Goal: Find specific page/section: Find specific page/section

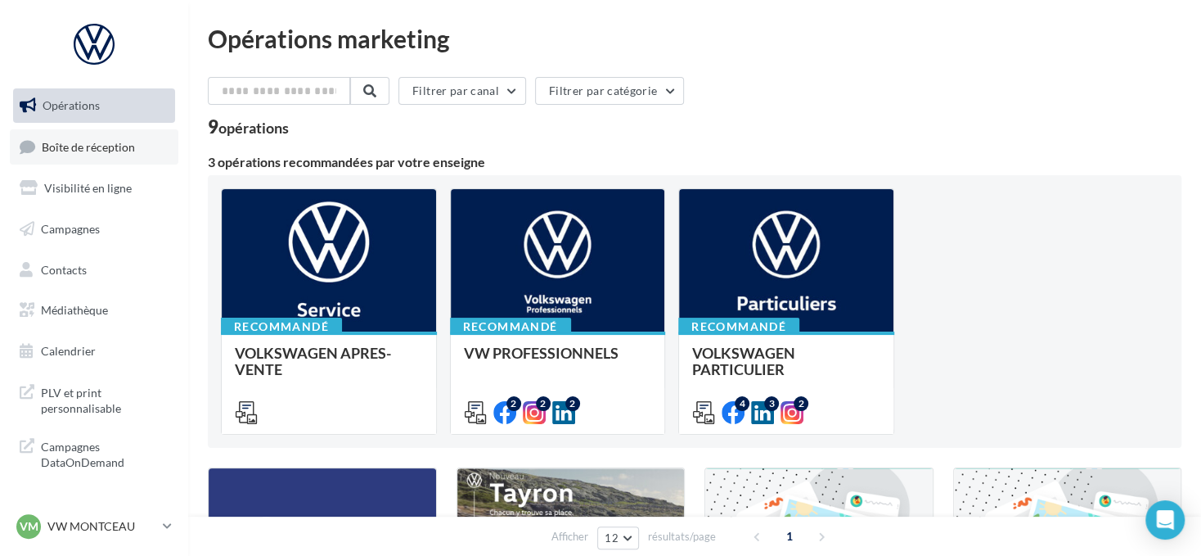
click at [118, 141] on span "Boîte de réception" at bounding box center [88, 146] width 93 height 14
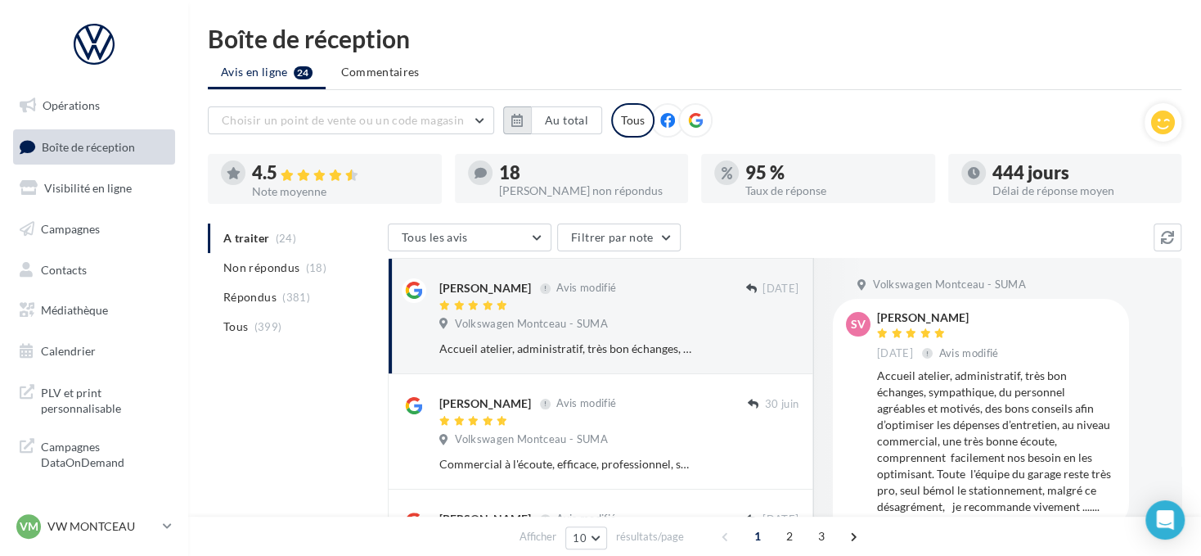
click at [520, 119] on icon "button" at bounding box center [516, 120] width 11 height 13
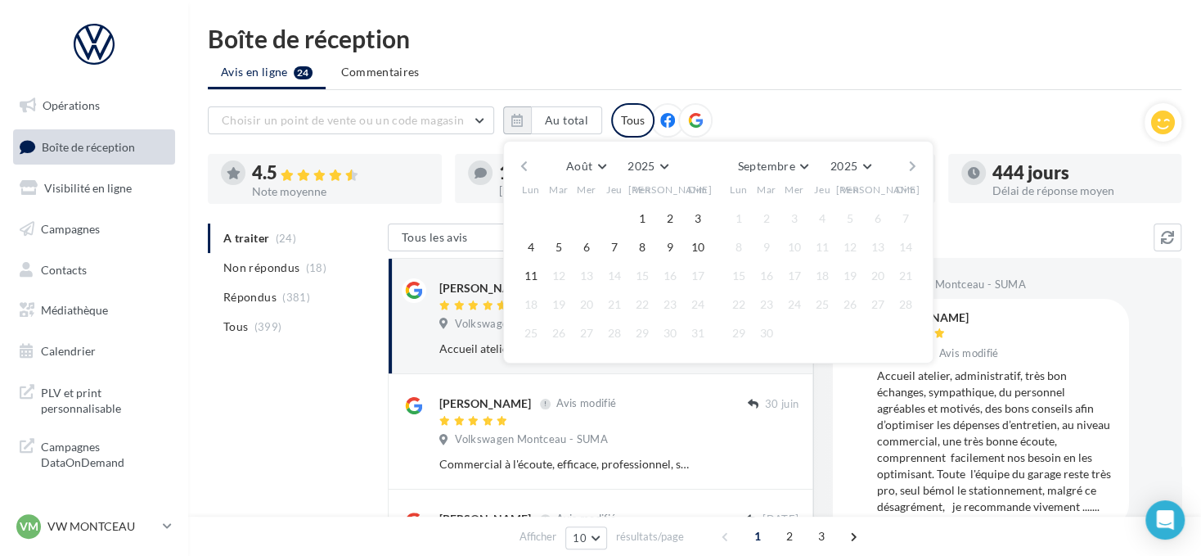
click at [521, 160] on button "button" at bounding box center [524, 166] width 14 height 23
click at [557, 212] on button "1" at bounding box center [559, 218] width 25 height 25
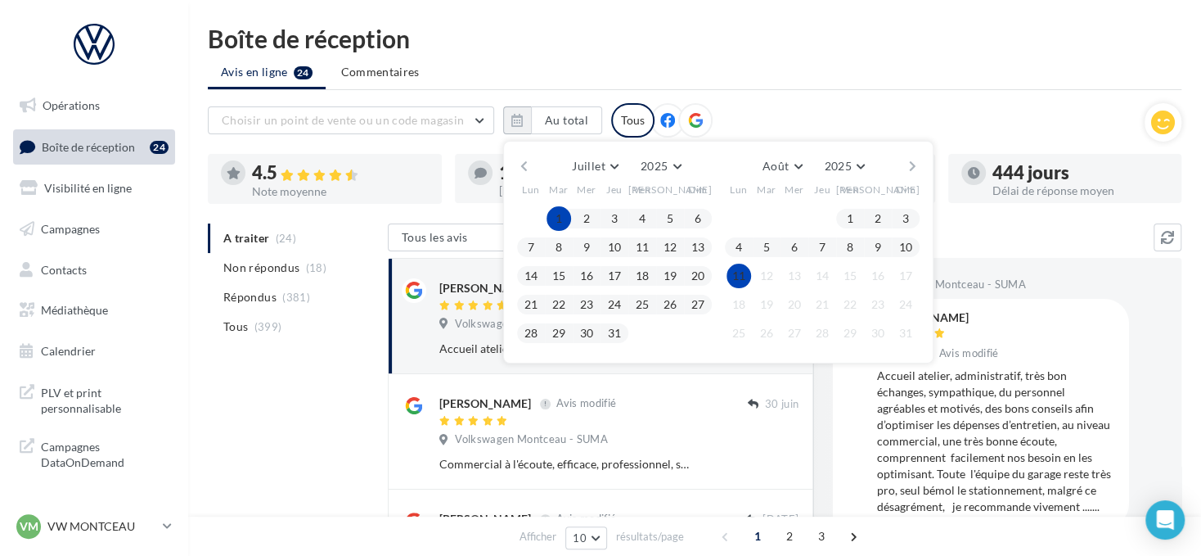
click at [747, 274] on button "11" at bounding box center [739, 275] width 25 height 25
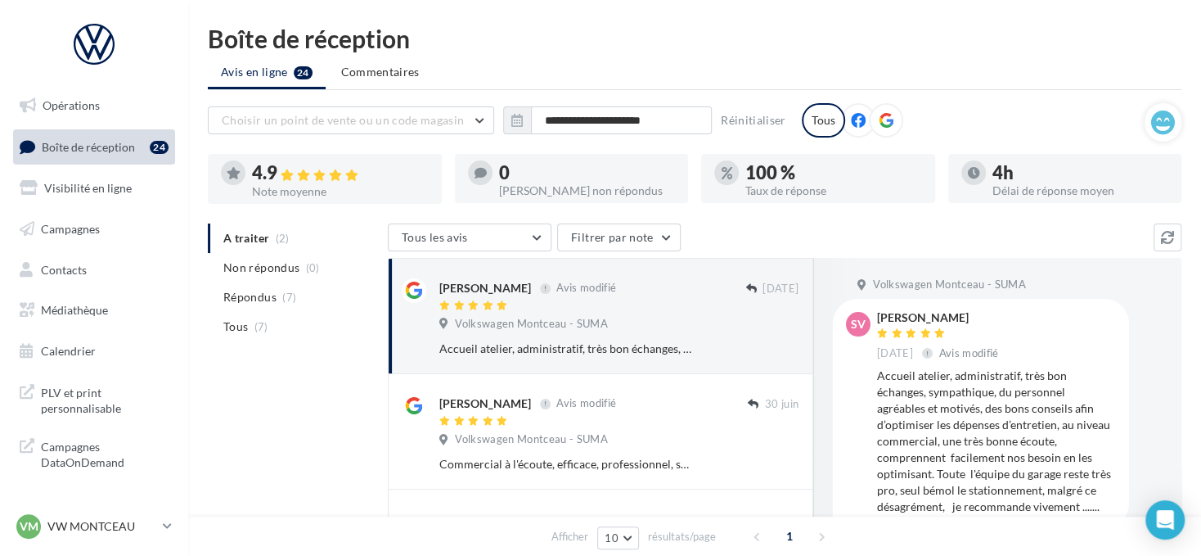
click at [891, 122] on div at bounding box center [886, 120] width 34 height 34
click at [102, 523] on p "VW MONTCEAU" at bounding box center [101, 526] width 109 height 16
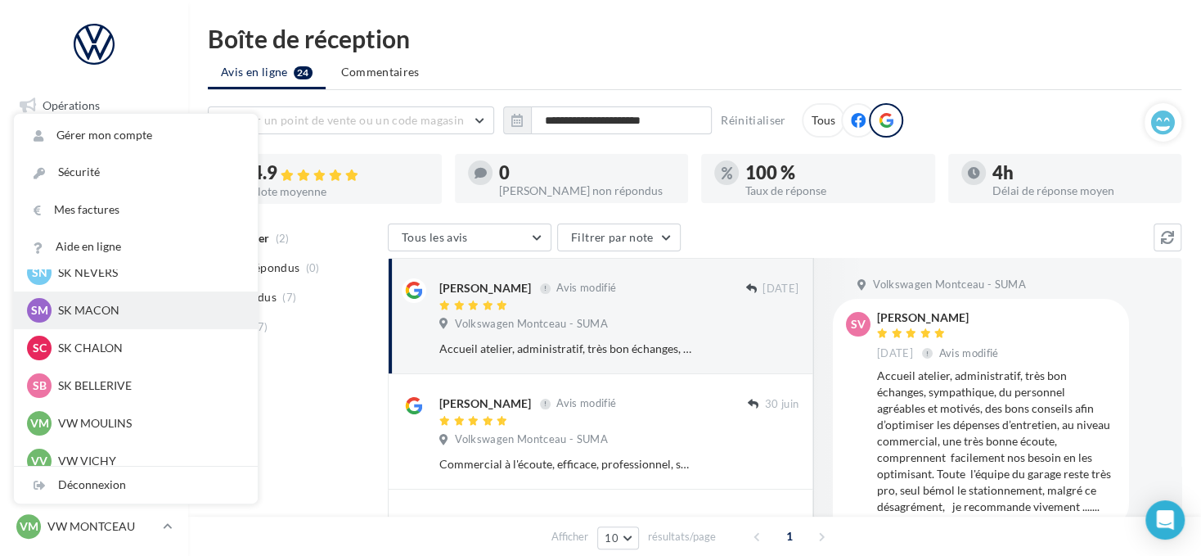
scroll to position [573, 0]
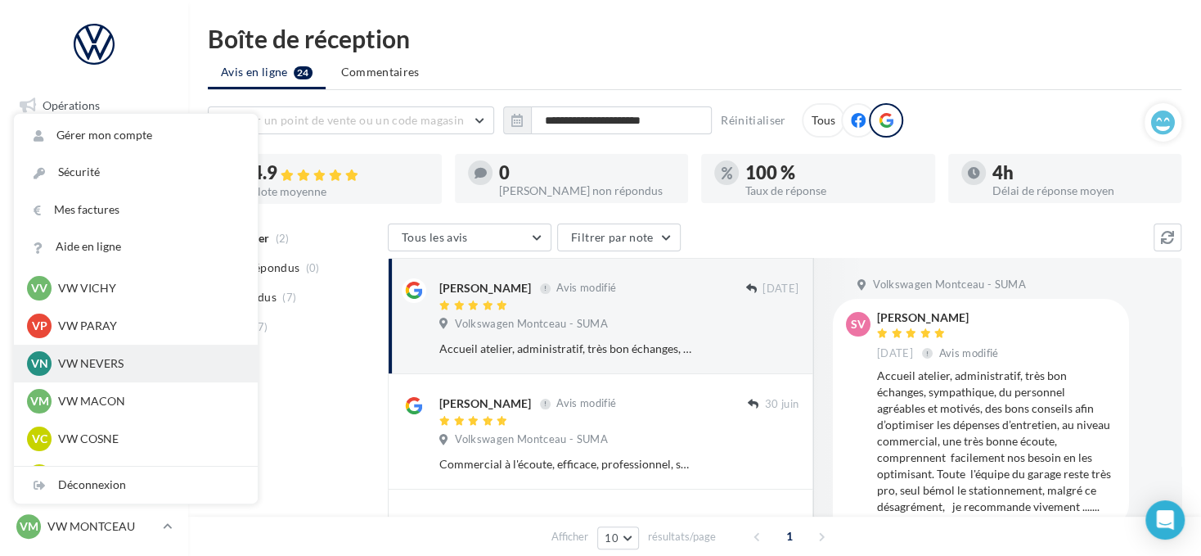
click at [155, 362] on p "VW NEVERS" at bounding box center [148, 363] width 180 height 16
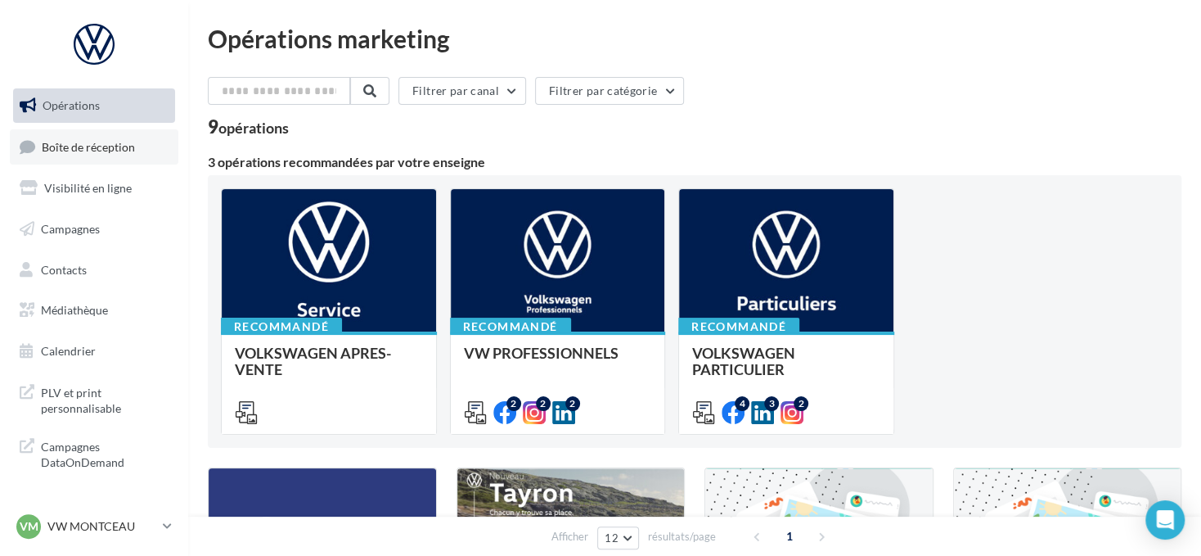
click at [170, 152] on link "Boîte de réception" at bounding box center [94, 146] width 169 height 35
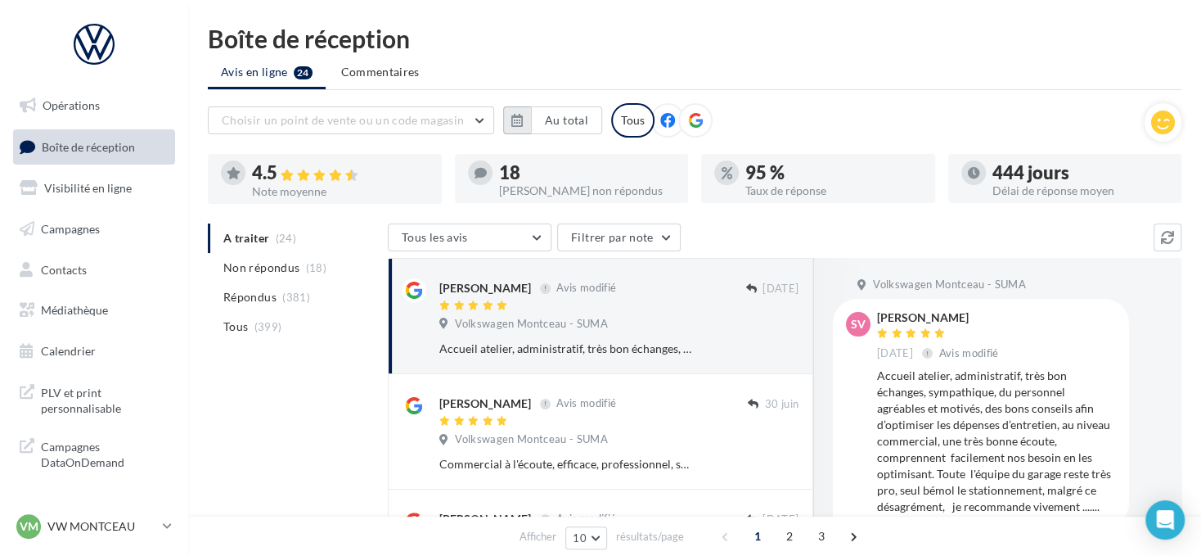
click at [512, 115] on icon "button" at bounding box center [516, 120] width 11 height 13
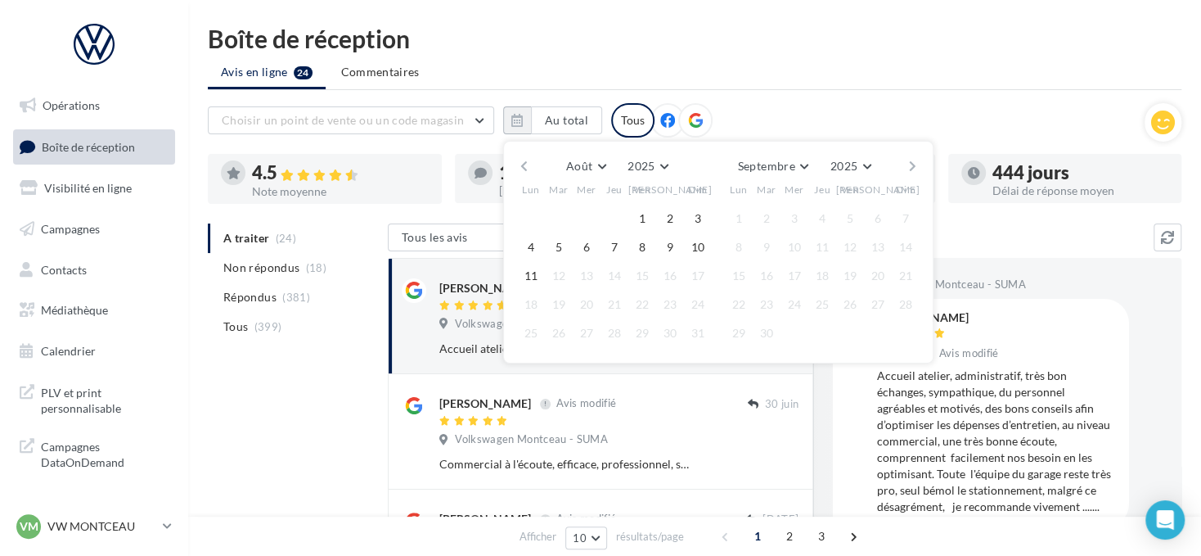
click at [521, 162] on button "button" at bounding box center [524, 166] width 14 height 23
drag, startPoint x: 552, startPoint y: 212, endPoint x: 632, endPoint y: 221, distance: 79.9
click at [553, 212] on button "1" at bounding box center [559, 218] width 25 height 25
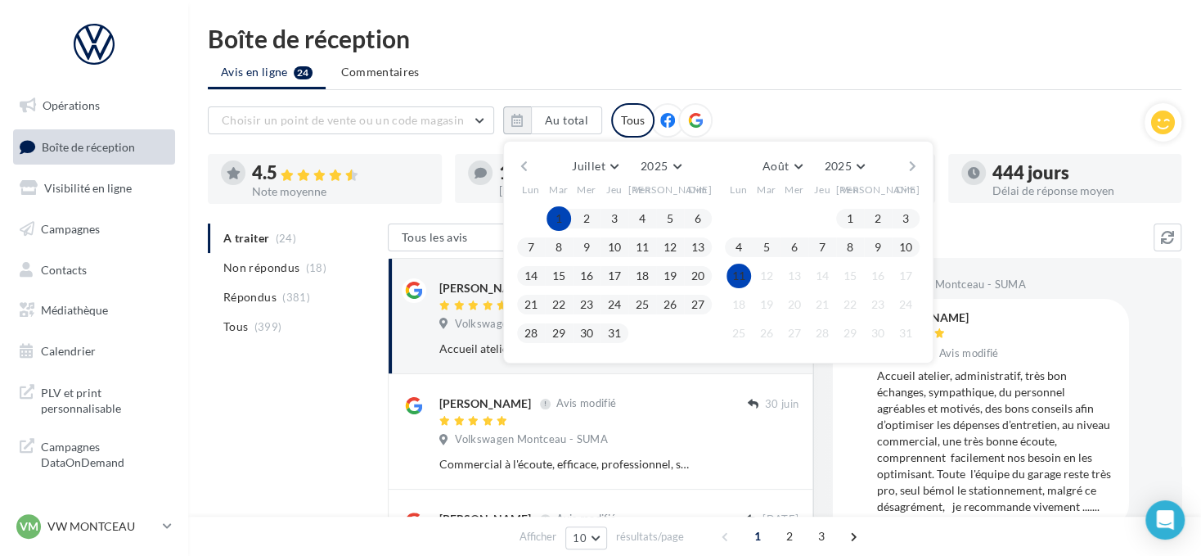
click at [739, 272] on button "11" at bounding box center [739, 275] width 25 height 25
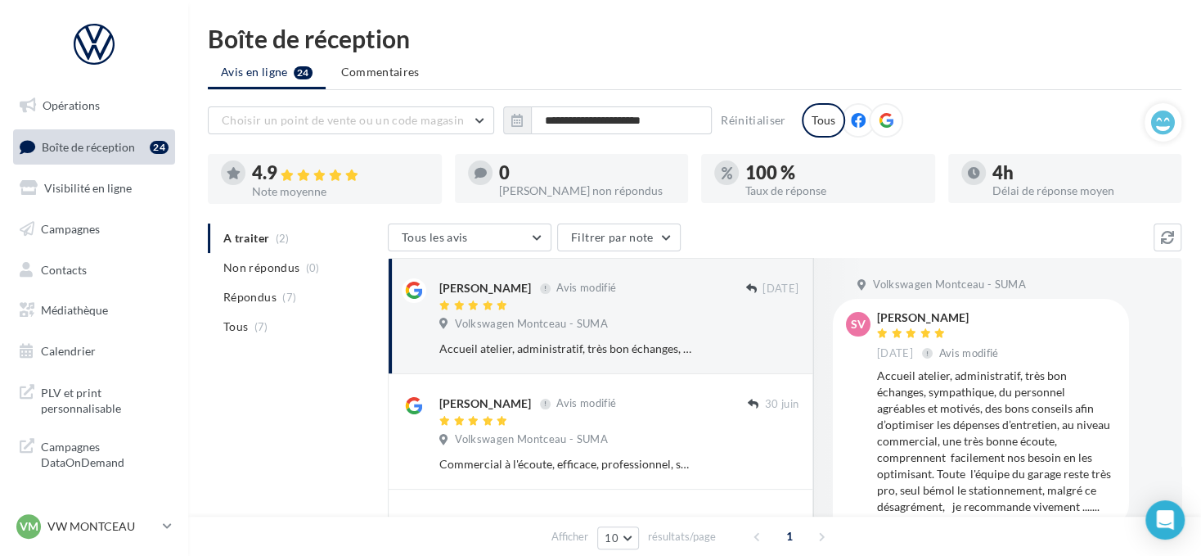
click at [882, 124] on icon at bounding box center [886, 120] width 15 height 15
click at [138, 529] on p "VW MONTCEAU" at bounding box center [101, 526] width 109 height 16
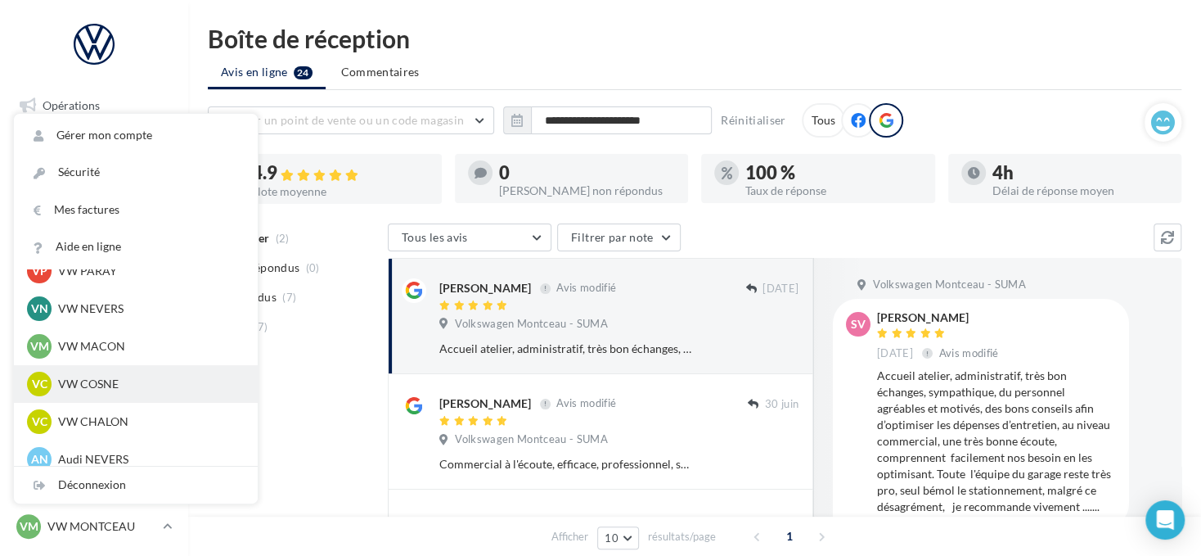
scroll to position [655, 0]
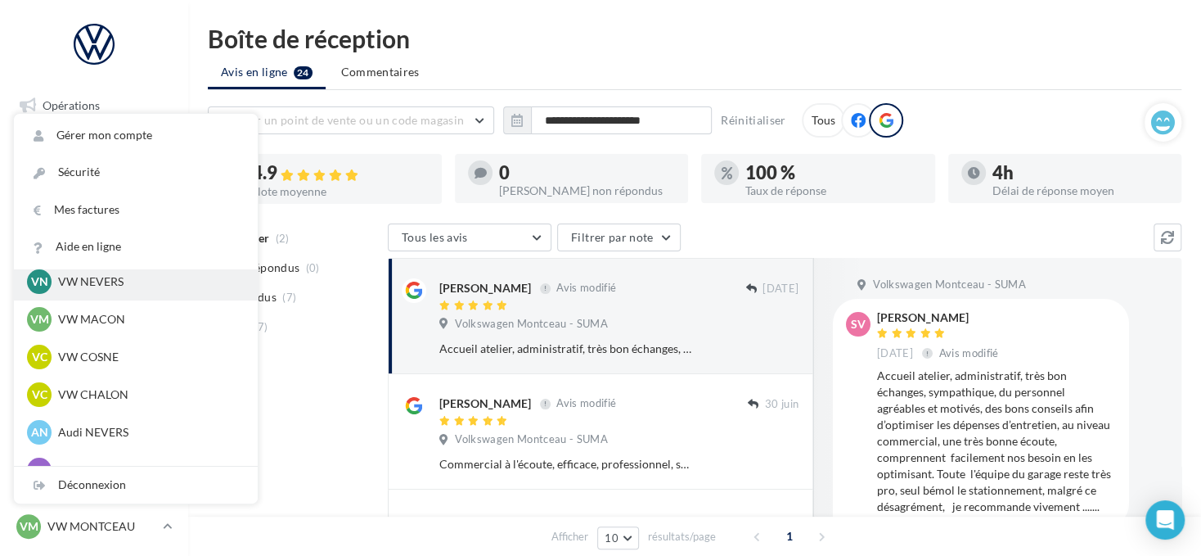
click at [144, 283] on p "VW NEVERS" at bounding box center [148, 281] width 180 height 16
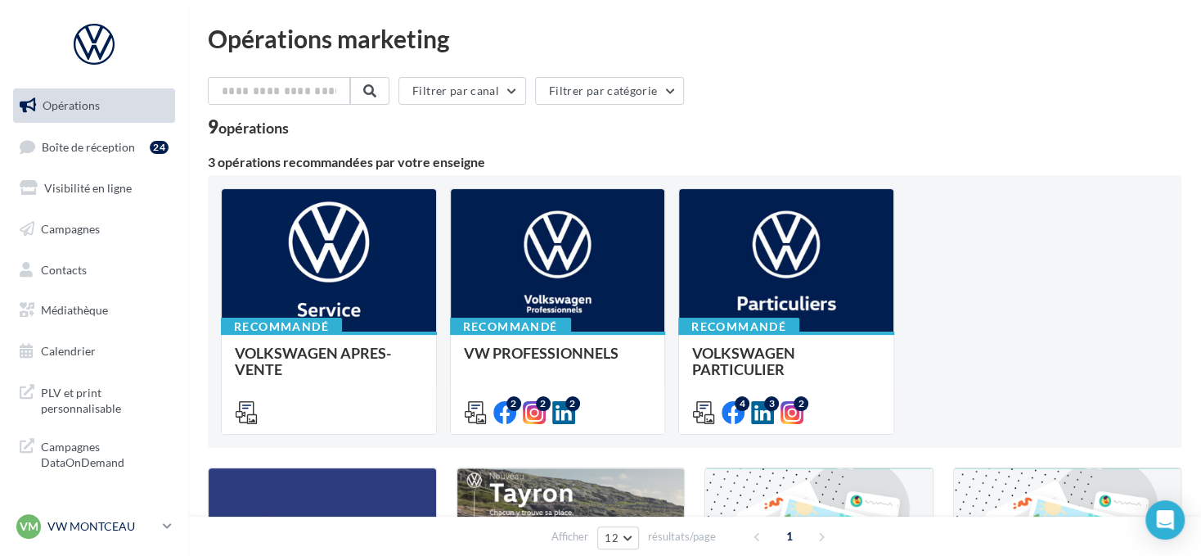
click at [106, 517] on div "VM VW MONTCEAU vw-min-dup" at bounding box center [86, 526] width 140 height 25
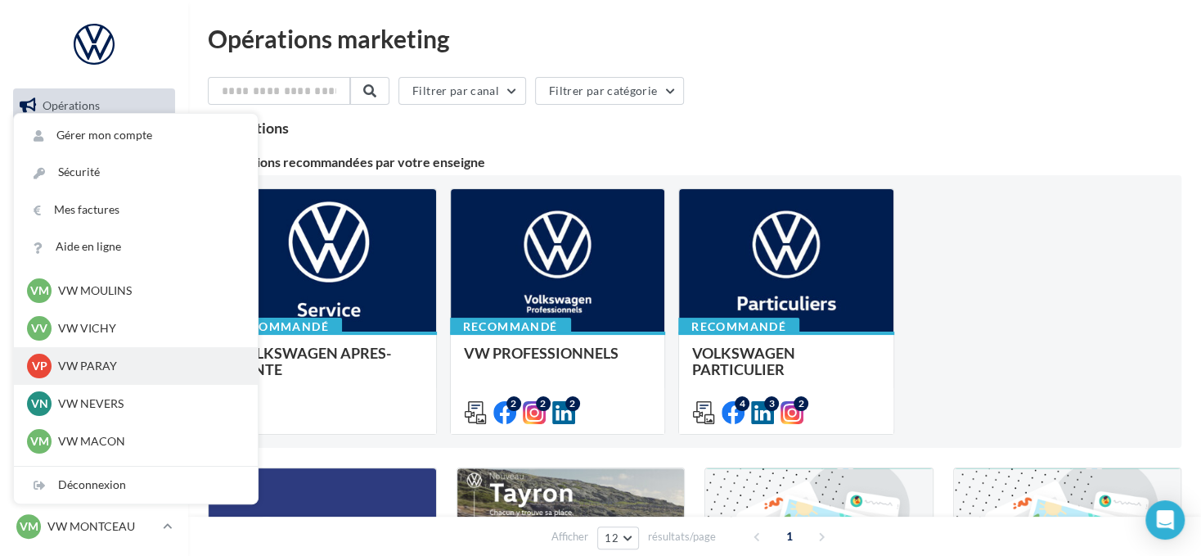
scroll to position [573, 0]
click at [161, 360] on p "VW NEVERS" at bounding box center [148, 363] width 180 height 16
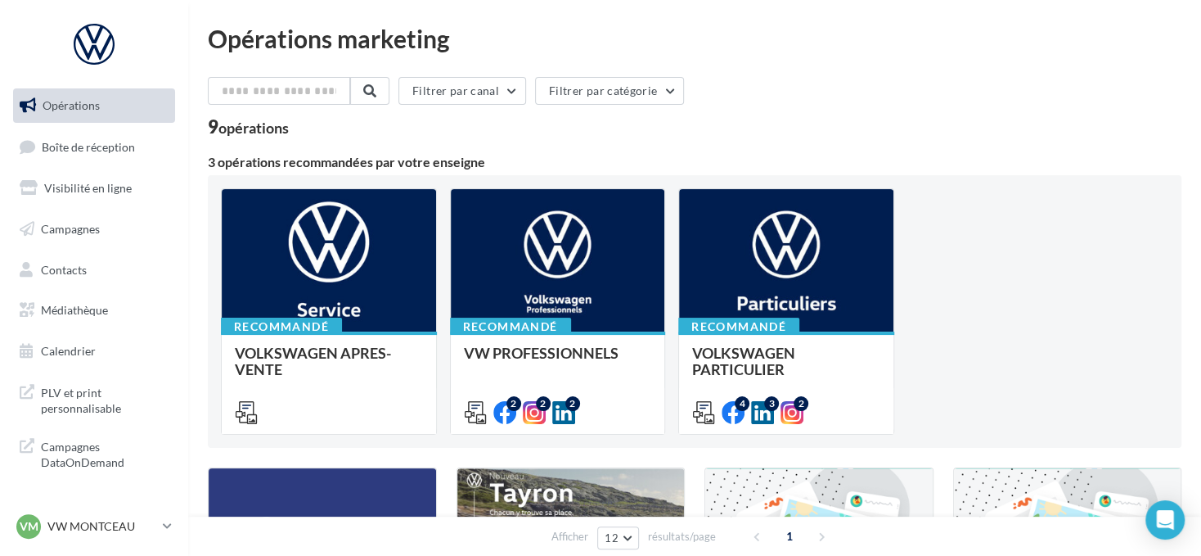
click at [178, 526] on div "VM VW MONTCEAU vw-min-dup" at bounding box center [94, 533] width 188 height 45
click at [172, 525] on link "VM VW MONTCEAU vw-min-dup" at bounding box center [94, 526] width 162 height 31
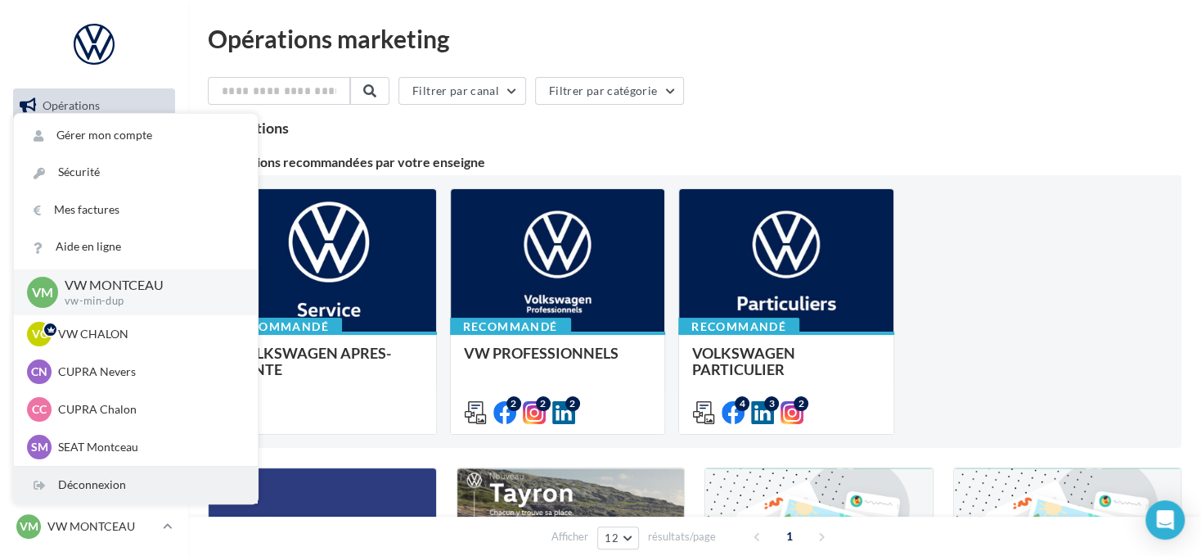
click at [124, 484] on div "Déconnexion" at bounding box center [136, 484] width 244 height 37
